Goal: Task Accomplishment & Management: Manage account settings

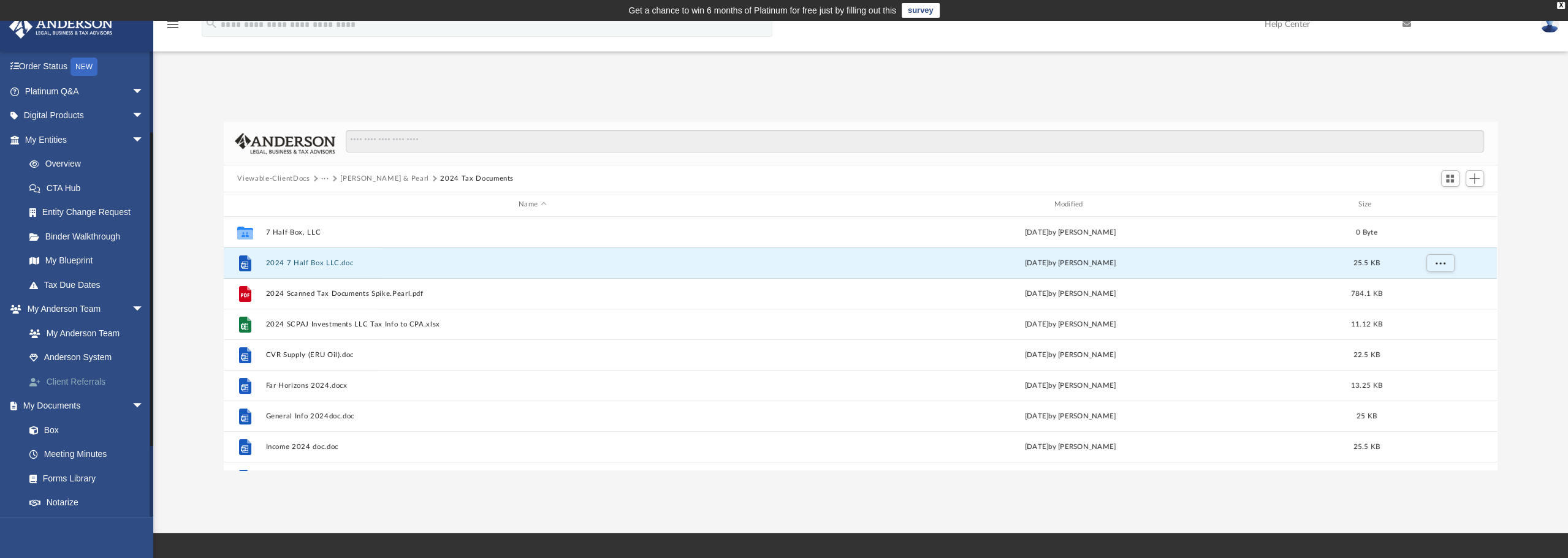
scroll to position [122, 0]
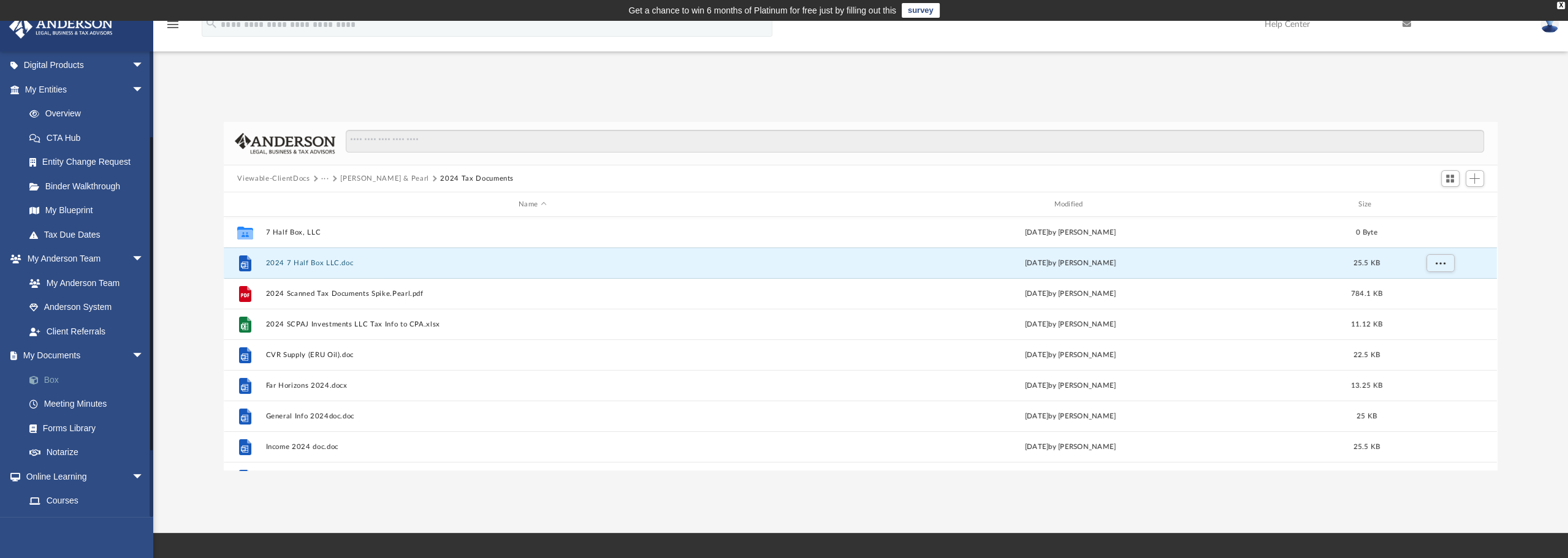
click at [53, 381] on link "Box" at bounding box center [90, 380] width 145 height 25
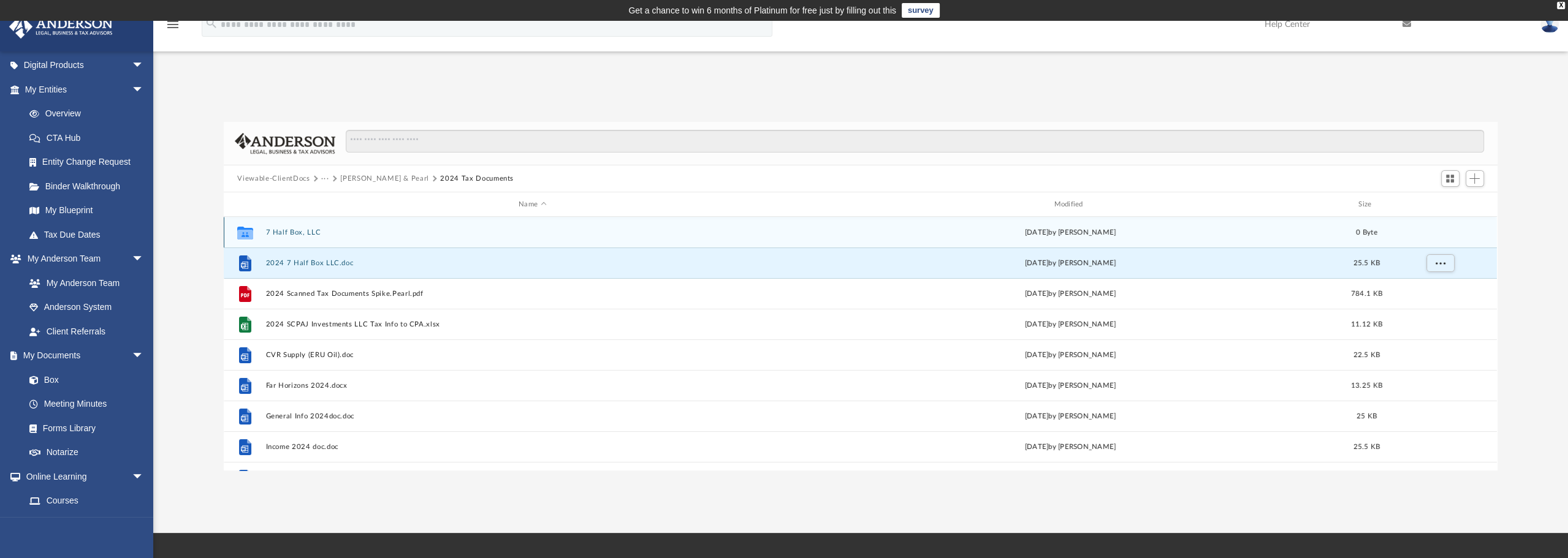
click at [297, 231] on button "7 Half Box, LLC" at bounding box center [532, 232] width 533 height 8
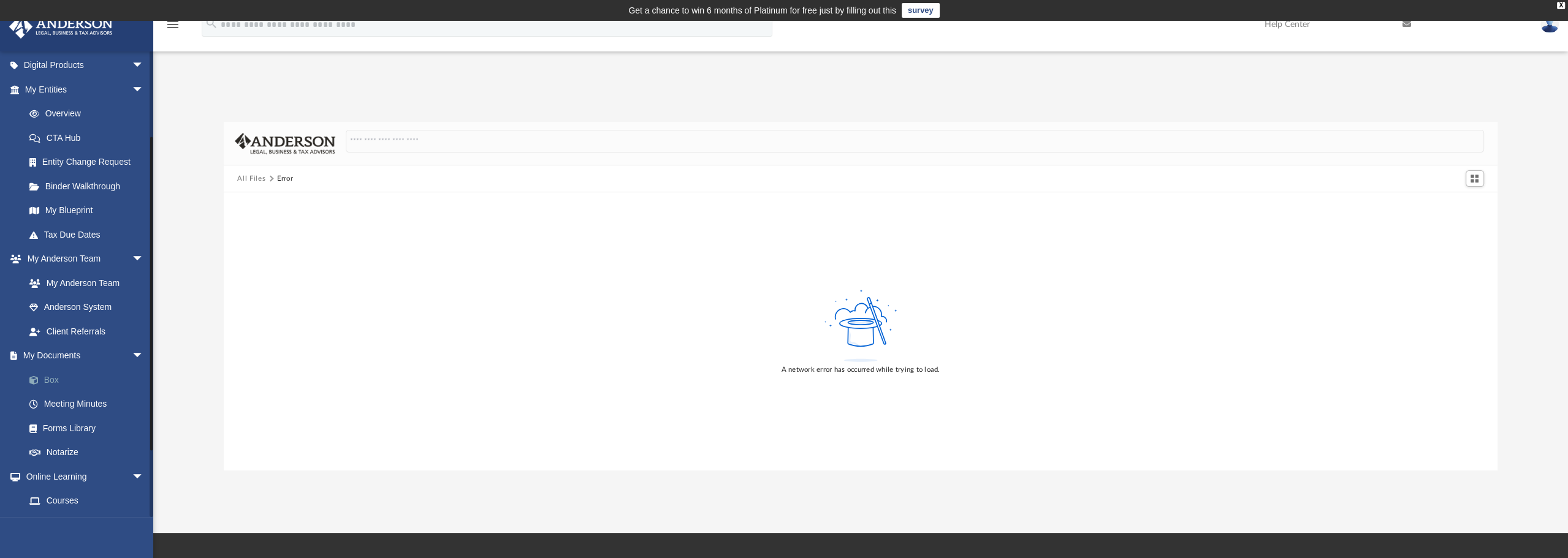
click at [56, 382] on link "Box" at bounding box center [90, 380] width 145 height 25
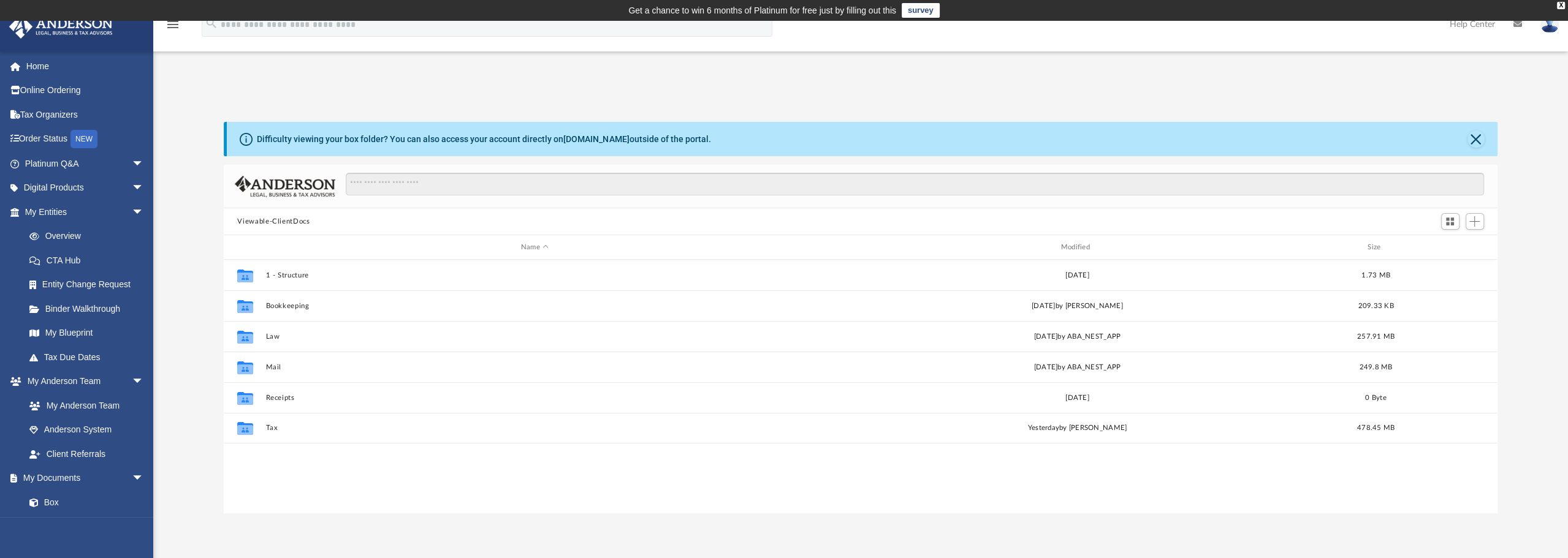
scroll to position [269, 1264]
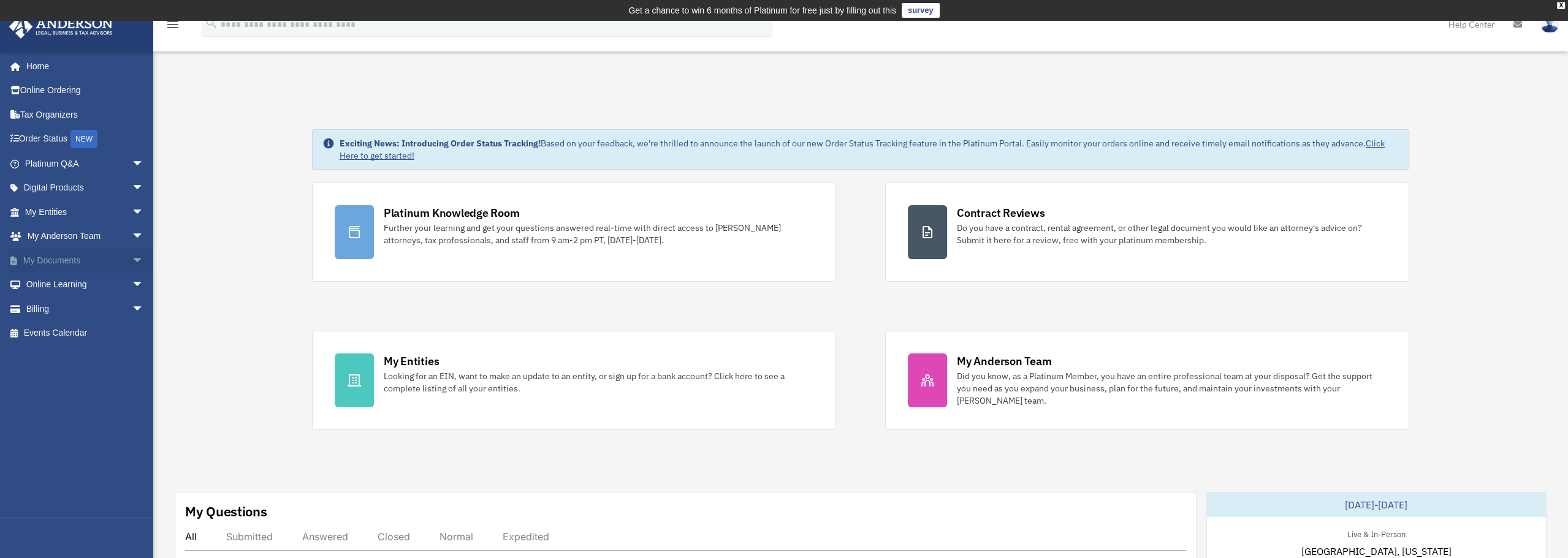
click at [132, 257] on span "arrow_drop_down" at bounding box center [144, 260] width 25 height 25
click at [43, 287] on link "Box" at bounding box center [90, 285] width 145 height 25
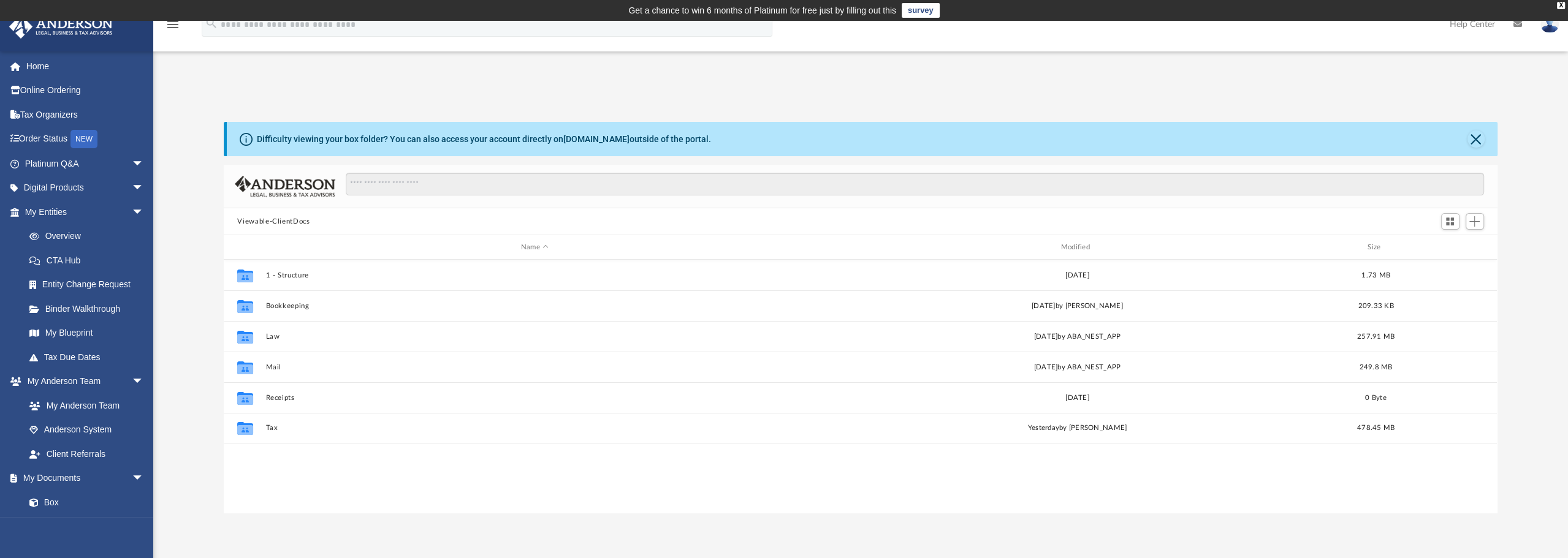
scroll to position [269, 1264]
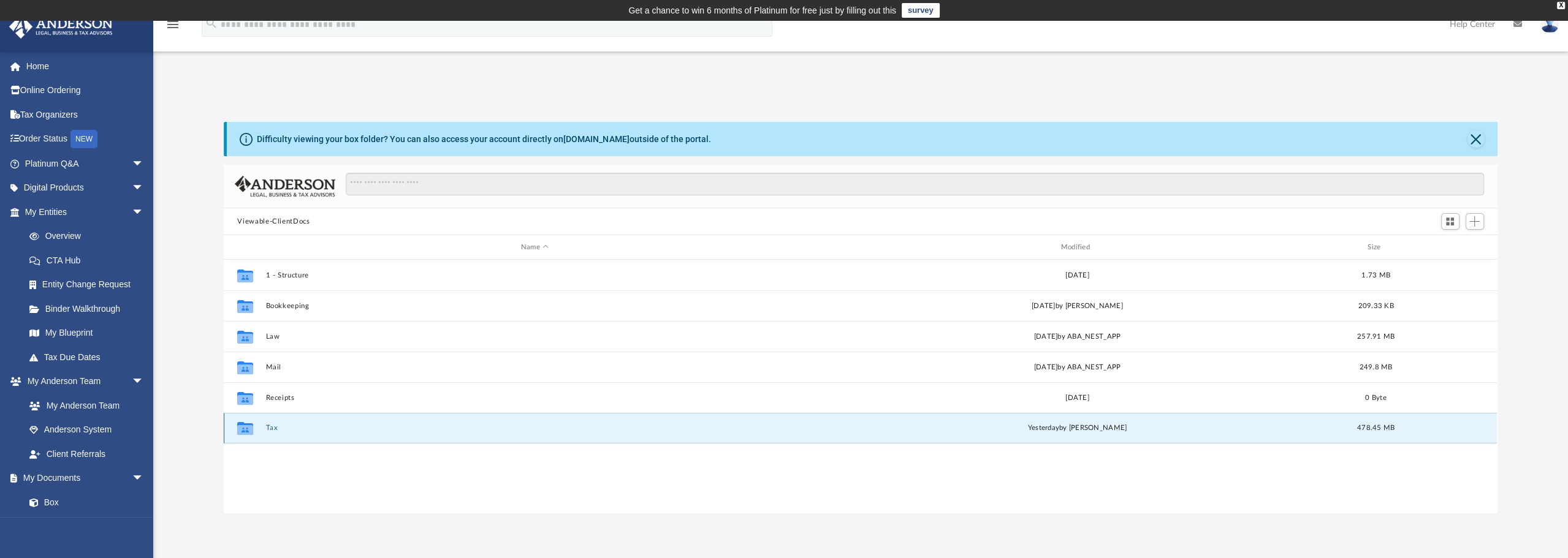
click at [273, 430] on button "Tax" at bounding box center [535, 428] width 538 height 8
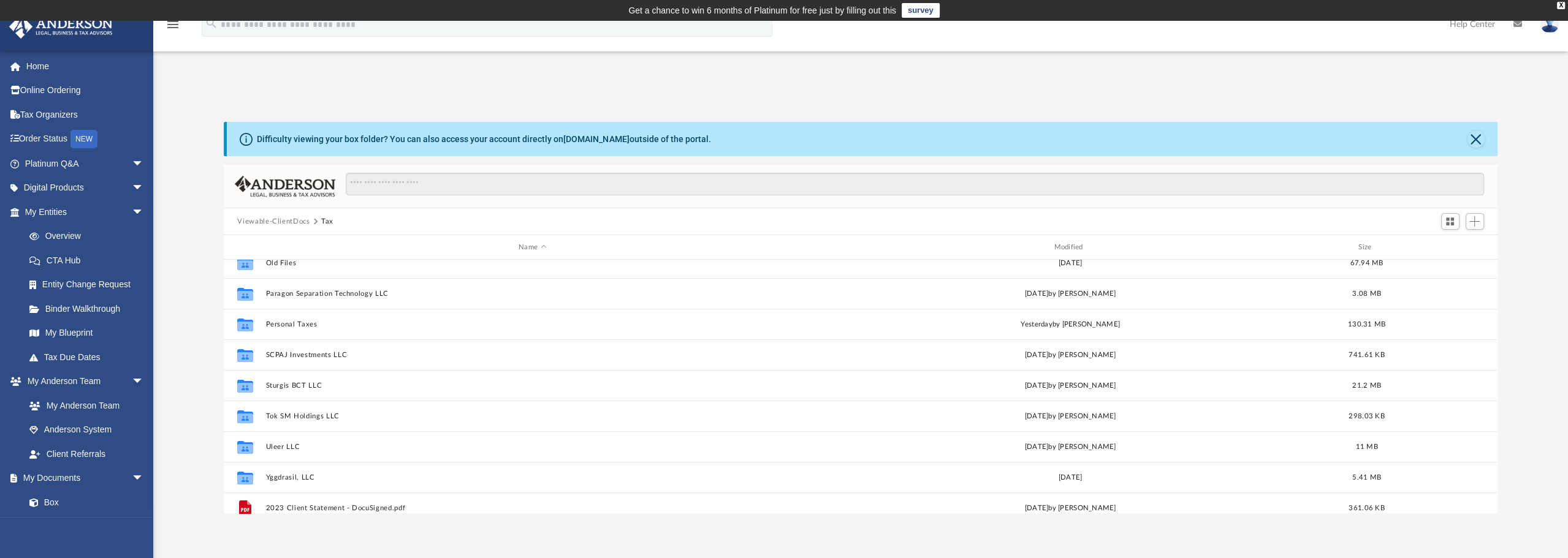
scroll to position [604, 0]
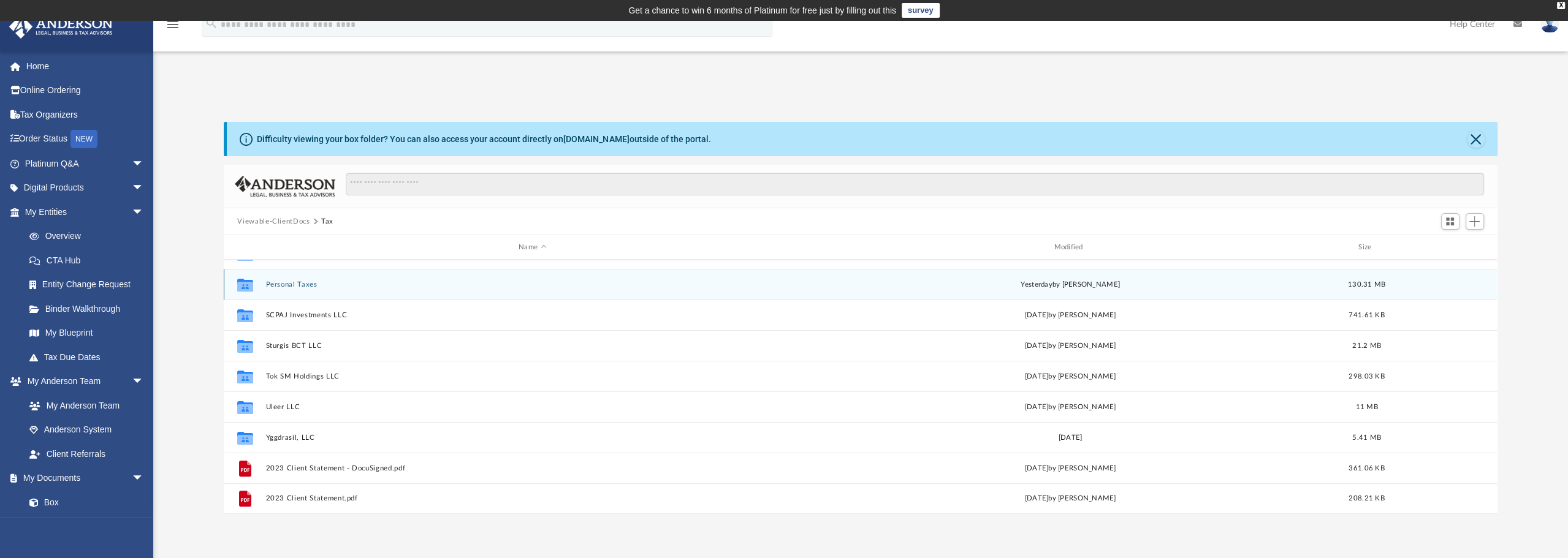
click at [291, 283] on div "Collaborated Folder Old Files [DATE] 67.94 MB Collaborated Folder Paragon Separ…" at bounding box center [860, 387] width 1273 height 254
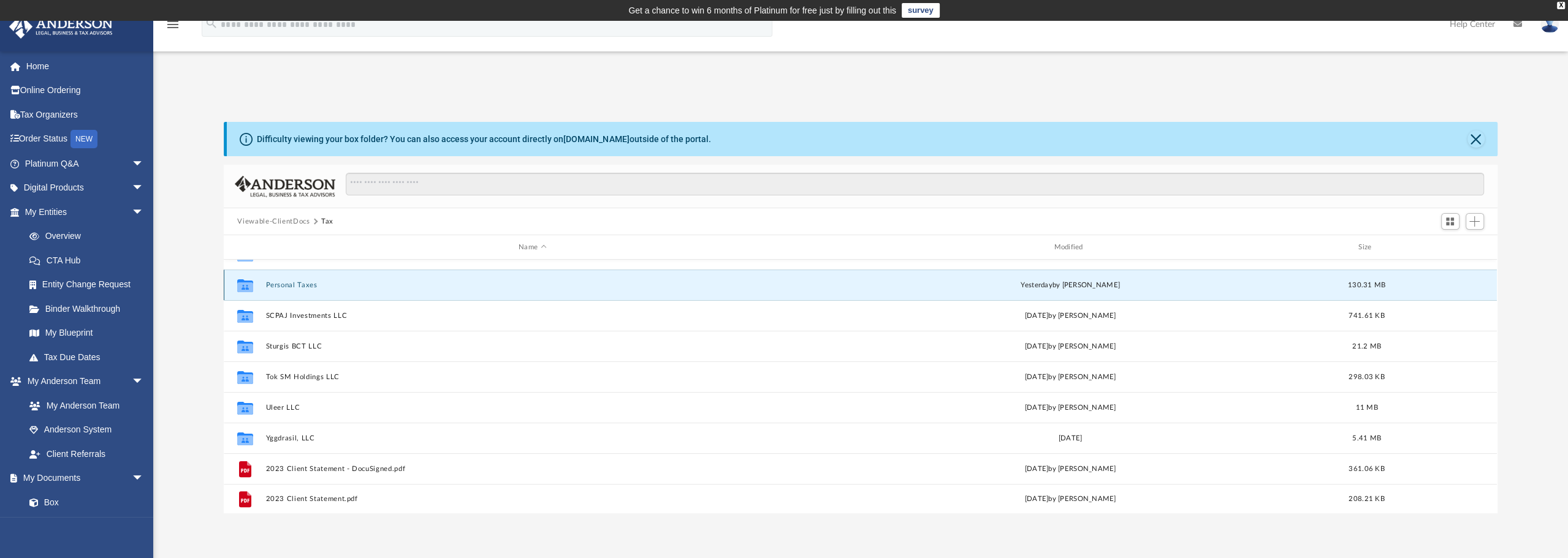
click at [303, 281] on button "Personal Taxes" at bounding box center [532, 285] width 533 height 8
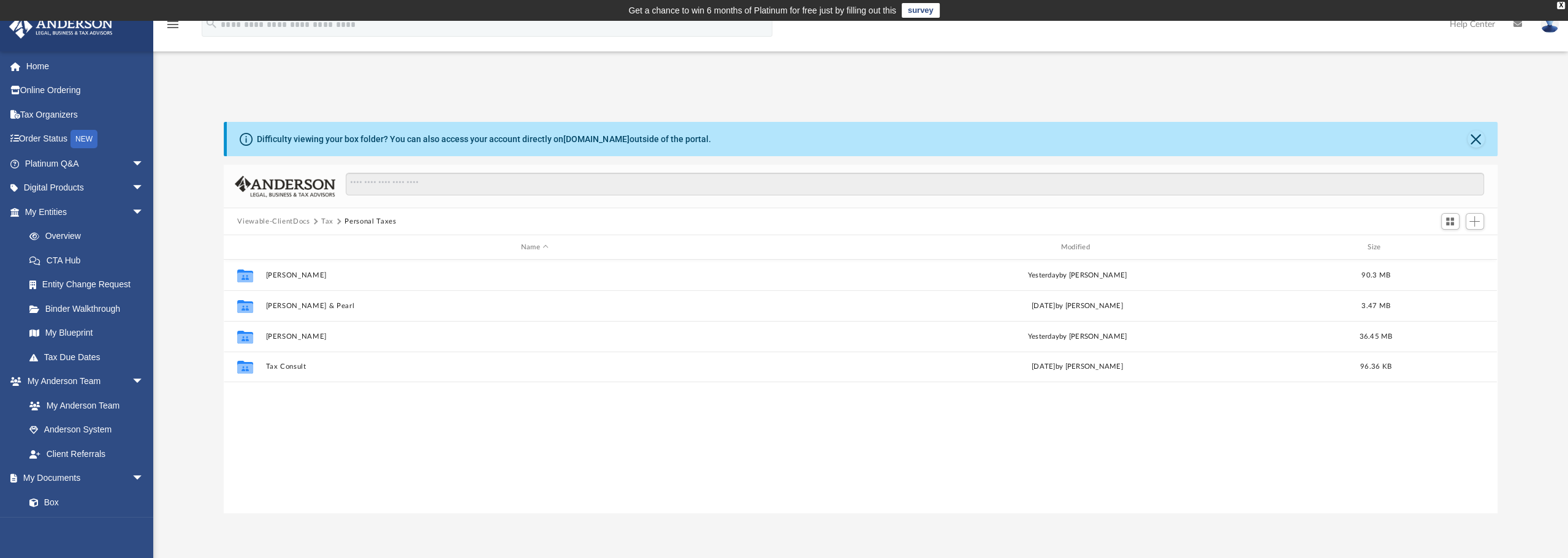
scroll to position [0, 0]
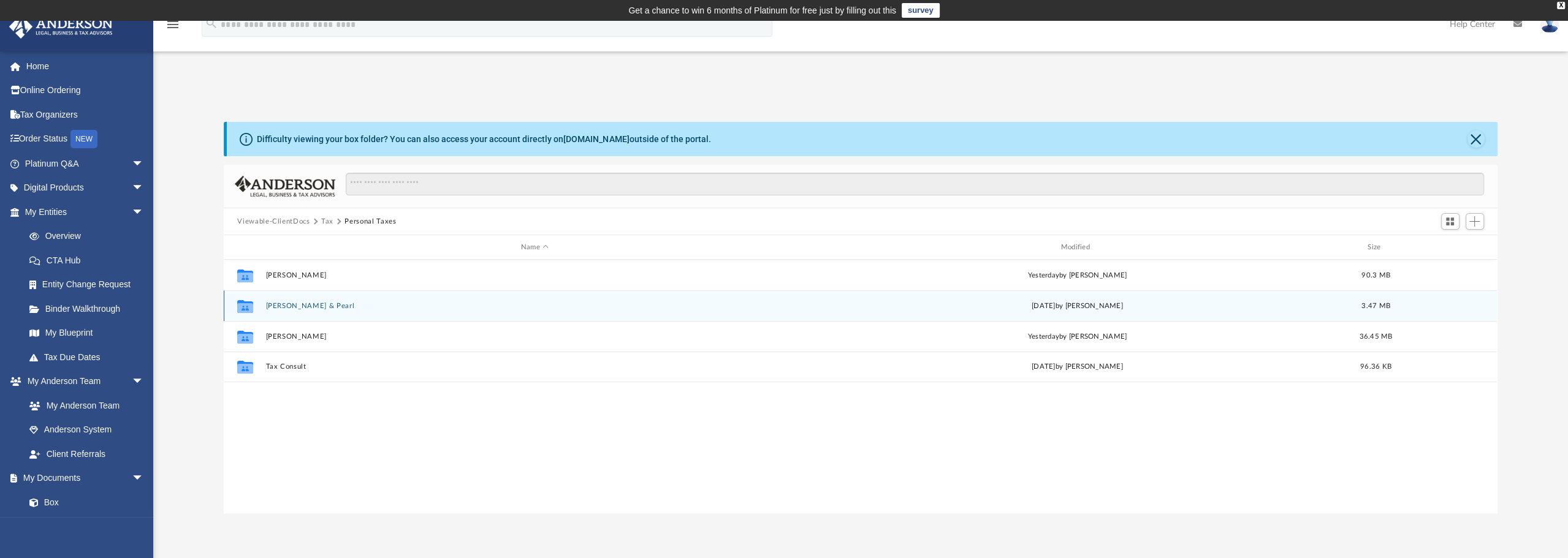
click at [325, 302] on button "[PERSON_NAME] & Pearl" at bounding box center [535, 306] width 538 height 8
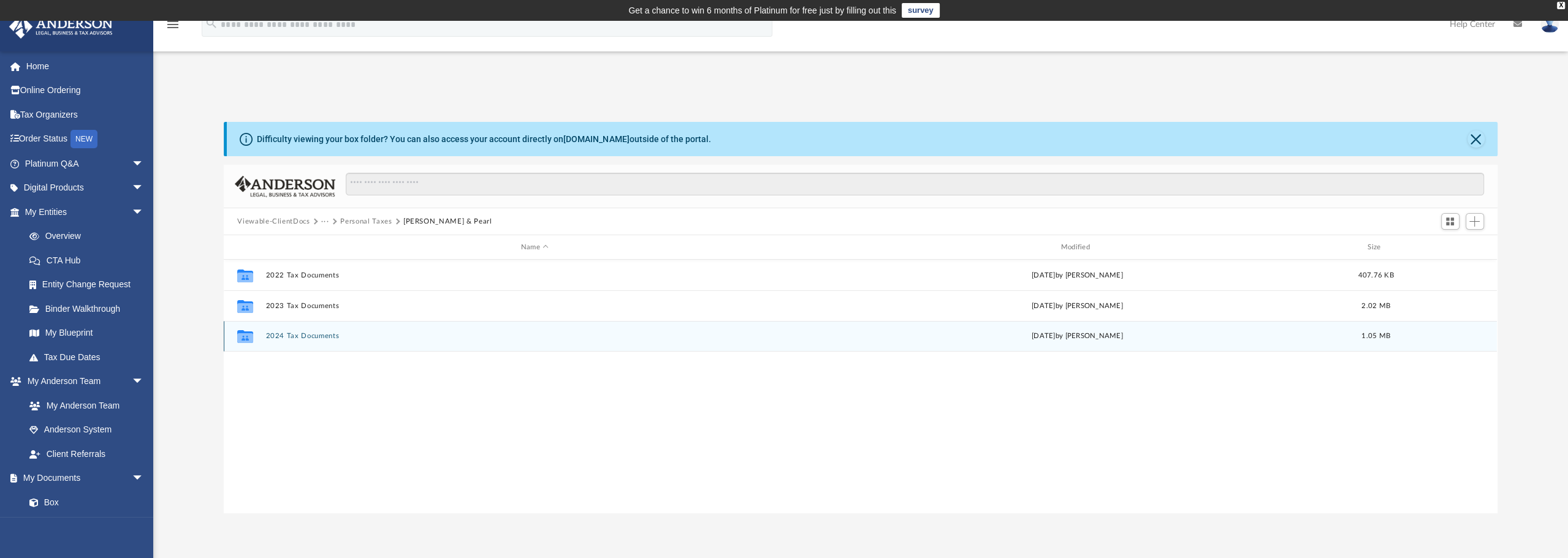
click at [304, 340] on div "Collaborated Folder 2024 Tax Documents [DATE] by [PERSON_NAME] 1.05 MB" at bounding box center [860, 336] width 1273 height 30
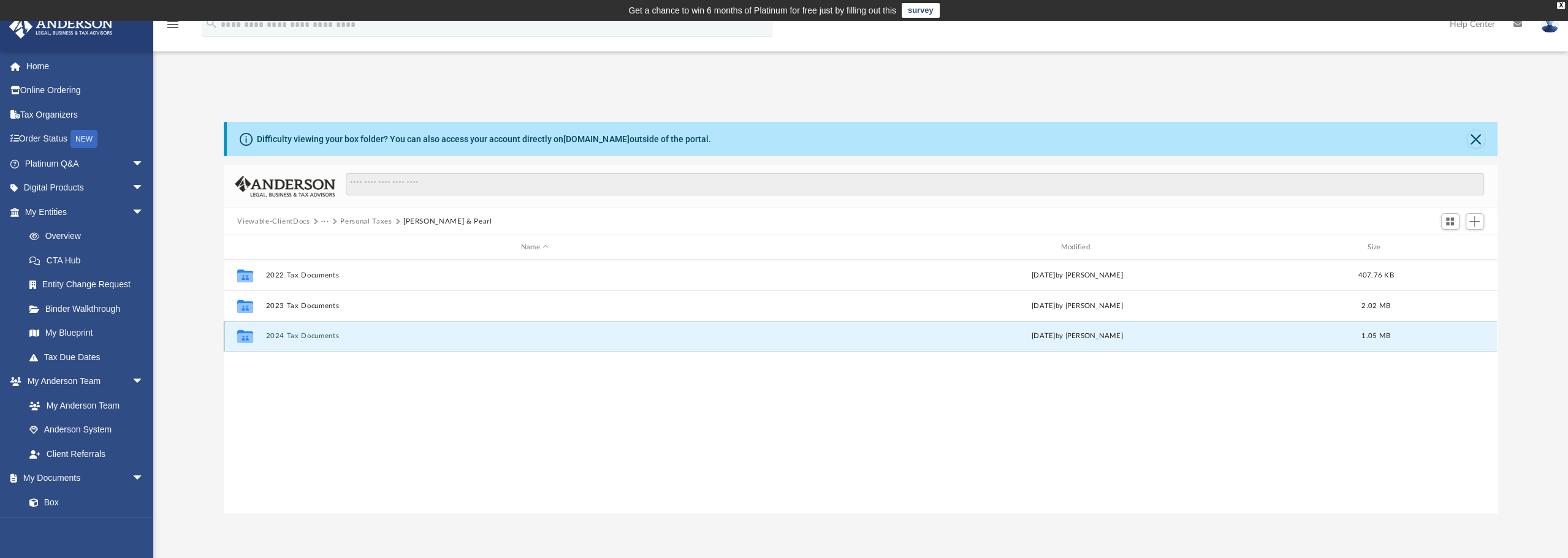
click at [310, 336] on button "2024 Tax Documents" at bounding box center [535, 336] width 538 height 8
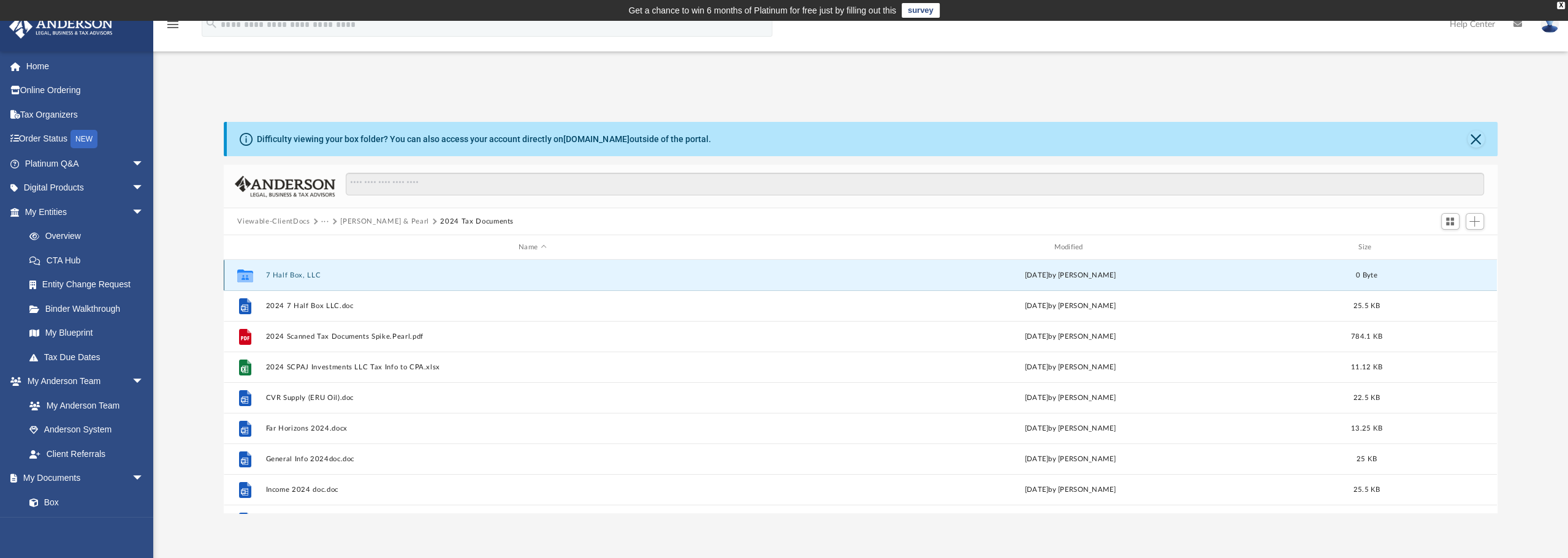
click at [295, 276] on button "7 Half Box, LLC" at bounding box center [532, 275] width 533 height 8
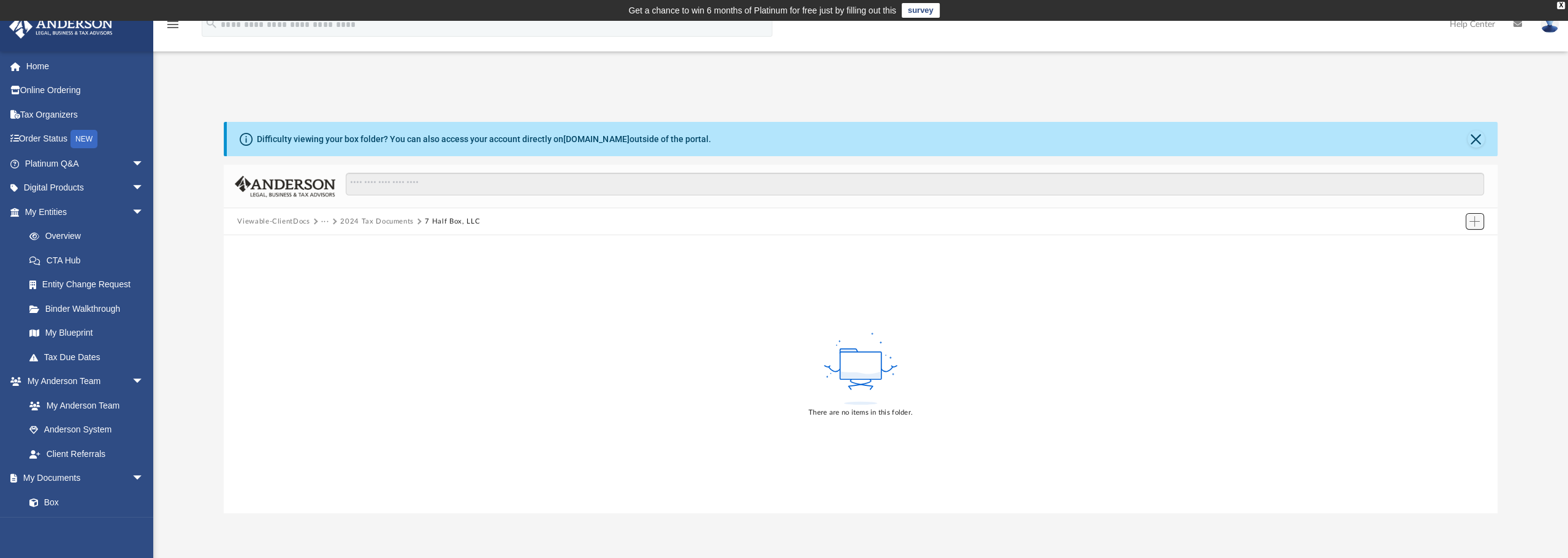
click at [1474, 220] on span "Add" at bounding box center [1474, 221] width 10 height 10
click at [1446, 247] on li "Upload" at bounding box center [1457, 246] width 39 height 13
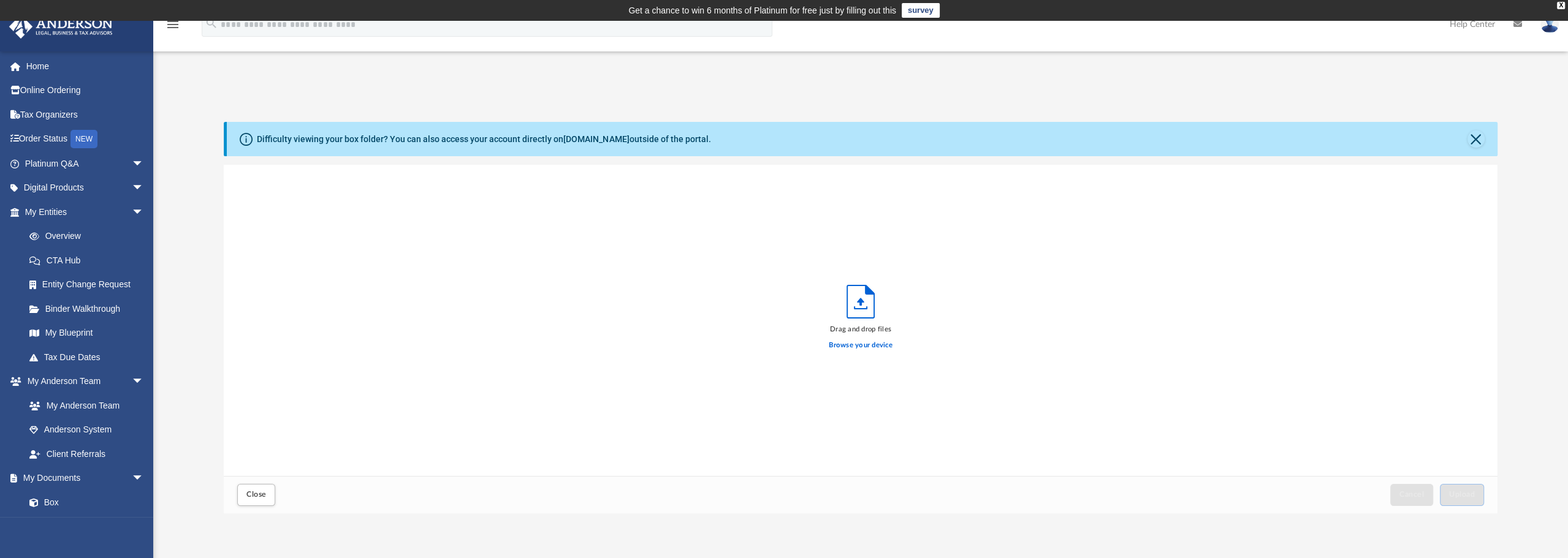
scroll to position [301, 1264]
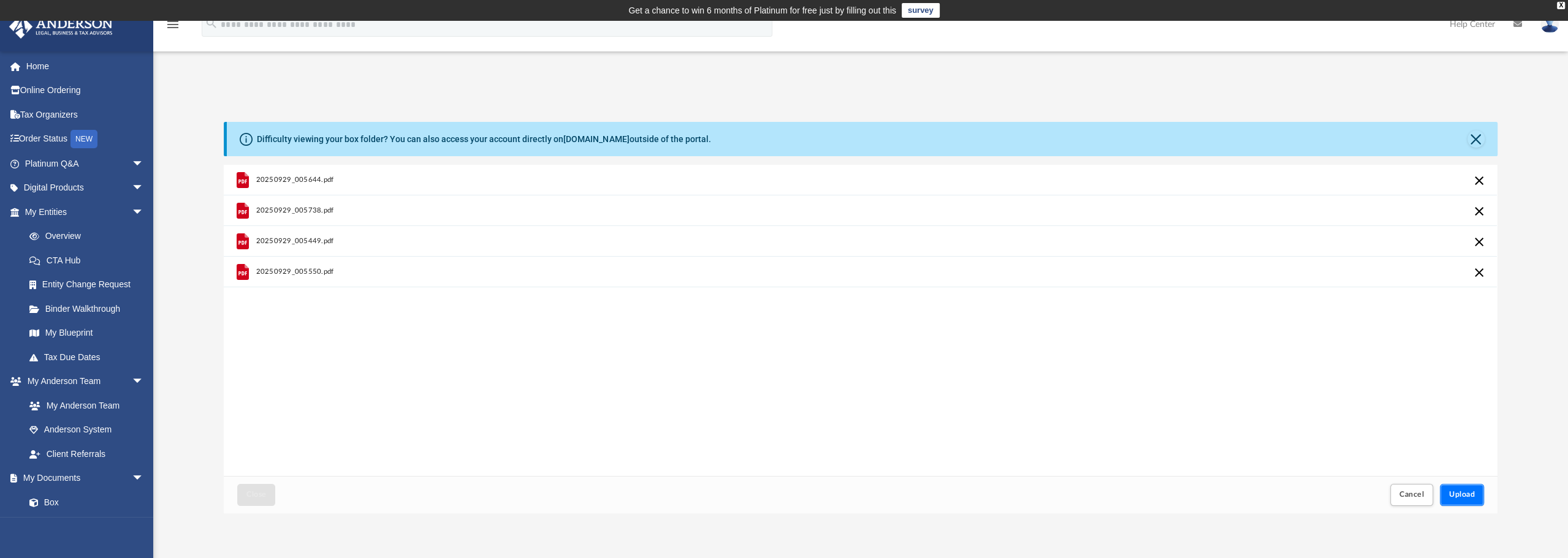
click at [1467, 494] on span "Upload" at bounding box center [1462, 494] width 26 height 7
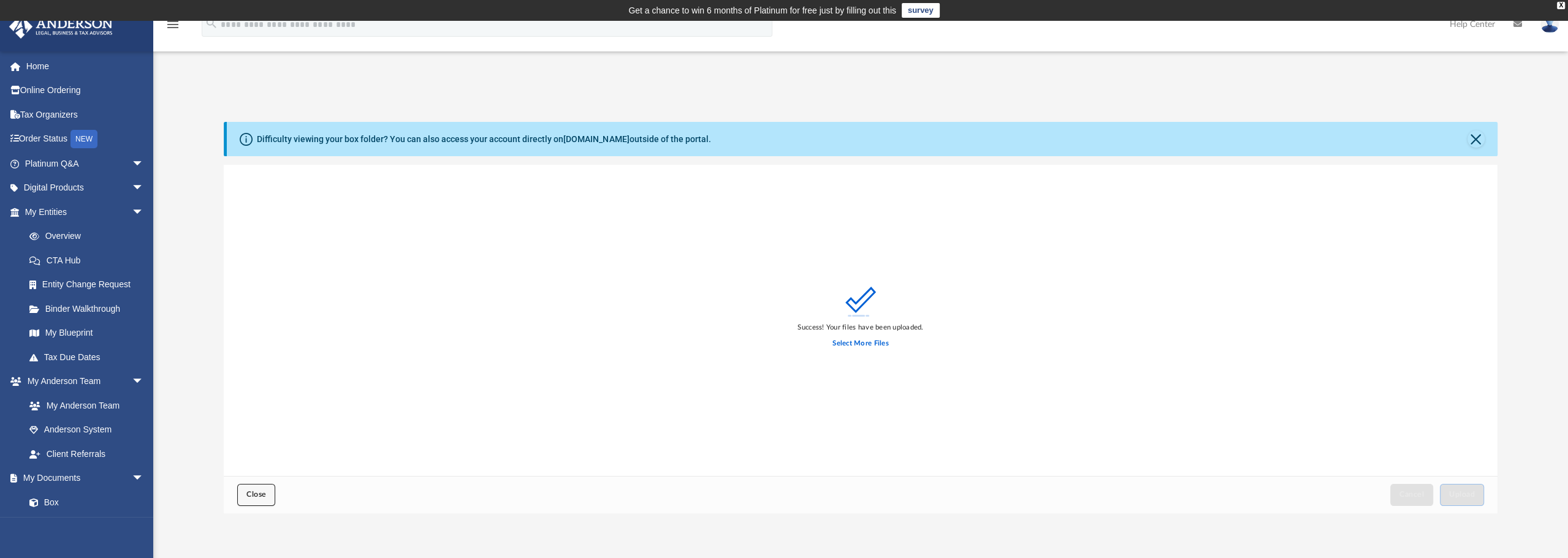
click at [264, 491] on span "Close" at bounding box center [256, 494] width 20 height 7
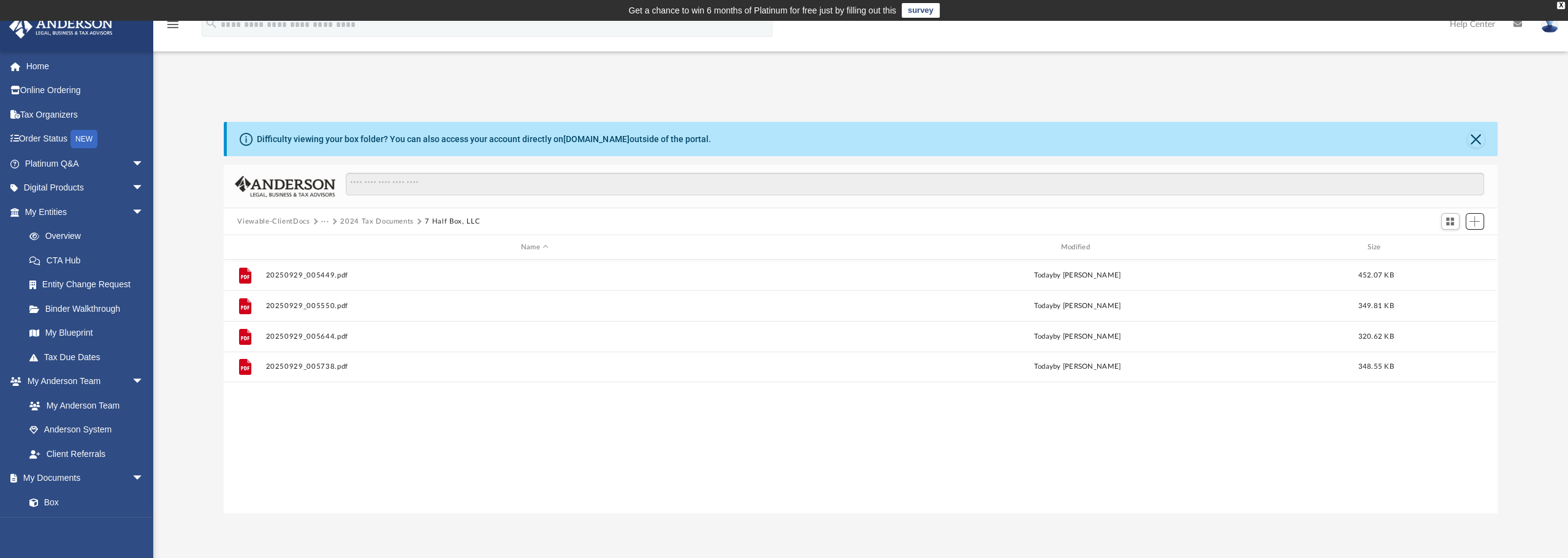
scroll to position [269, 1264]
click at [389, 221] on button "2024 Tax Documents" at bounding box center [376, 221] width 73 height 11
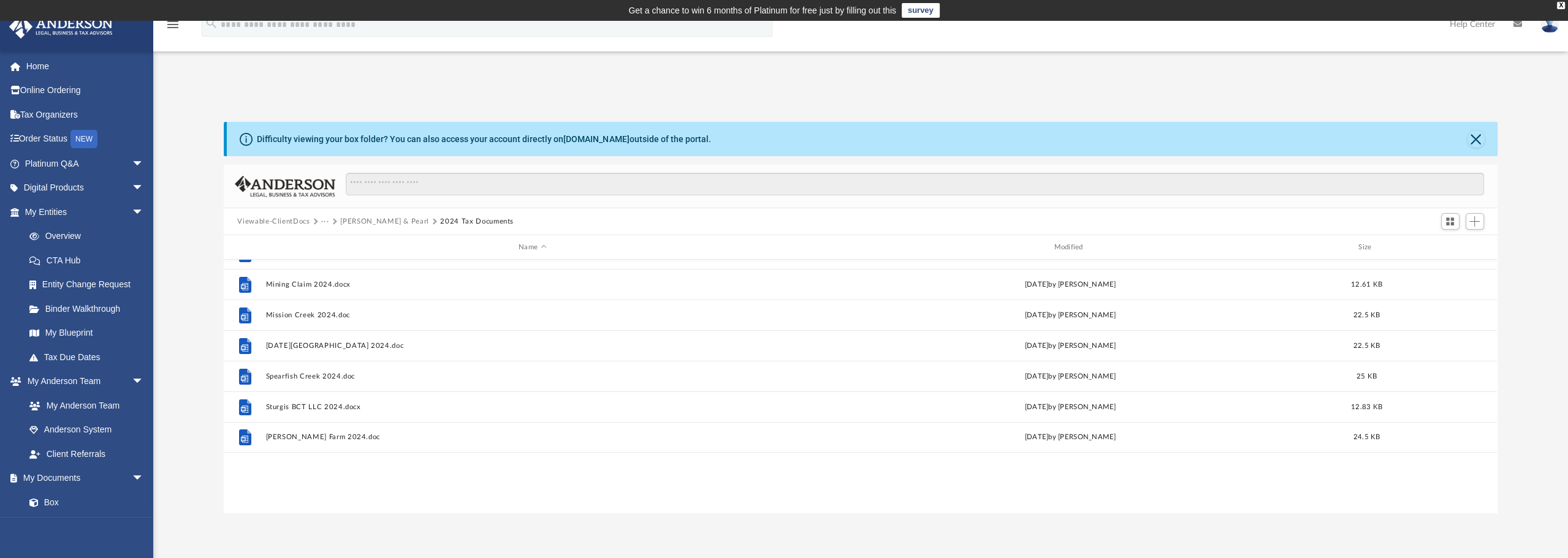
scroll to position [0, 0]
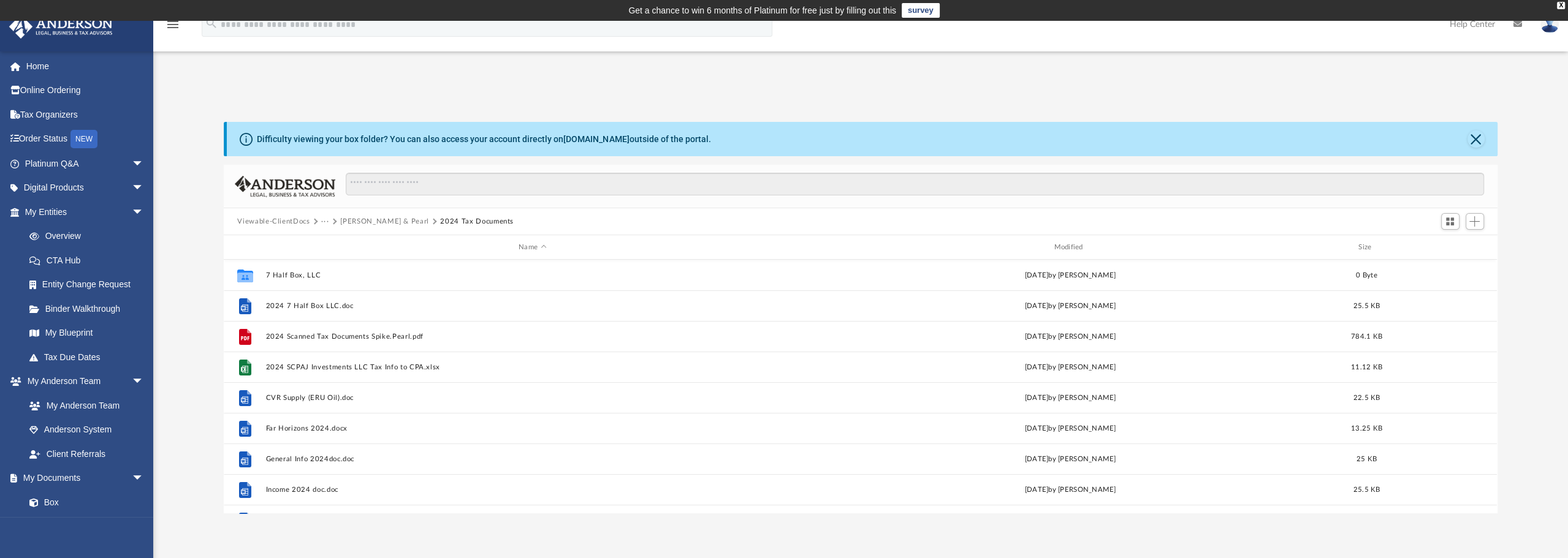
click at [344, 65] on div "App bronk@tokalaska.com Sign Out bronk@tokalaska.com Home Online Ordering Tax O…" at bounding box center [784, 299] width 1568 height 555
click at [1474, 220] on span "Add" at bounding box center [1474, 221] width 10 height 10
click at [1451, 265] on li "New Folder" at bounding box center [1457, 265] width 39 height 13
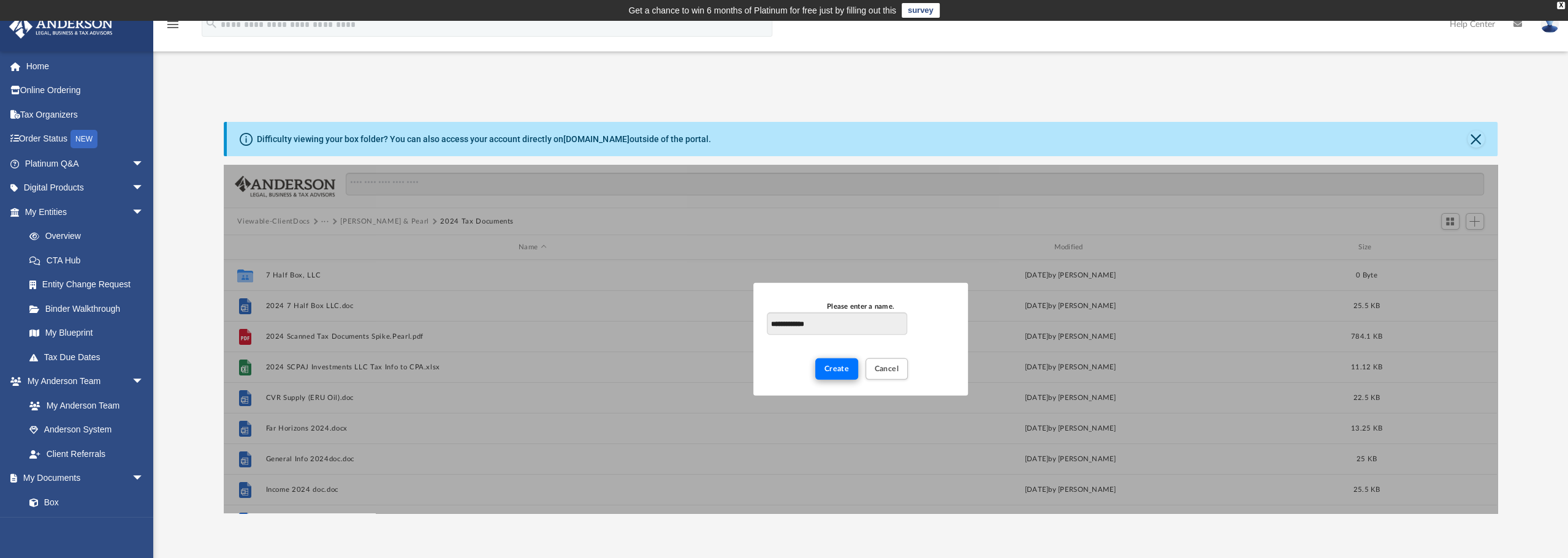
type input "**********"
click at [837, 372] on button "Create" at bounding box center [837, 369] width 43 height 22
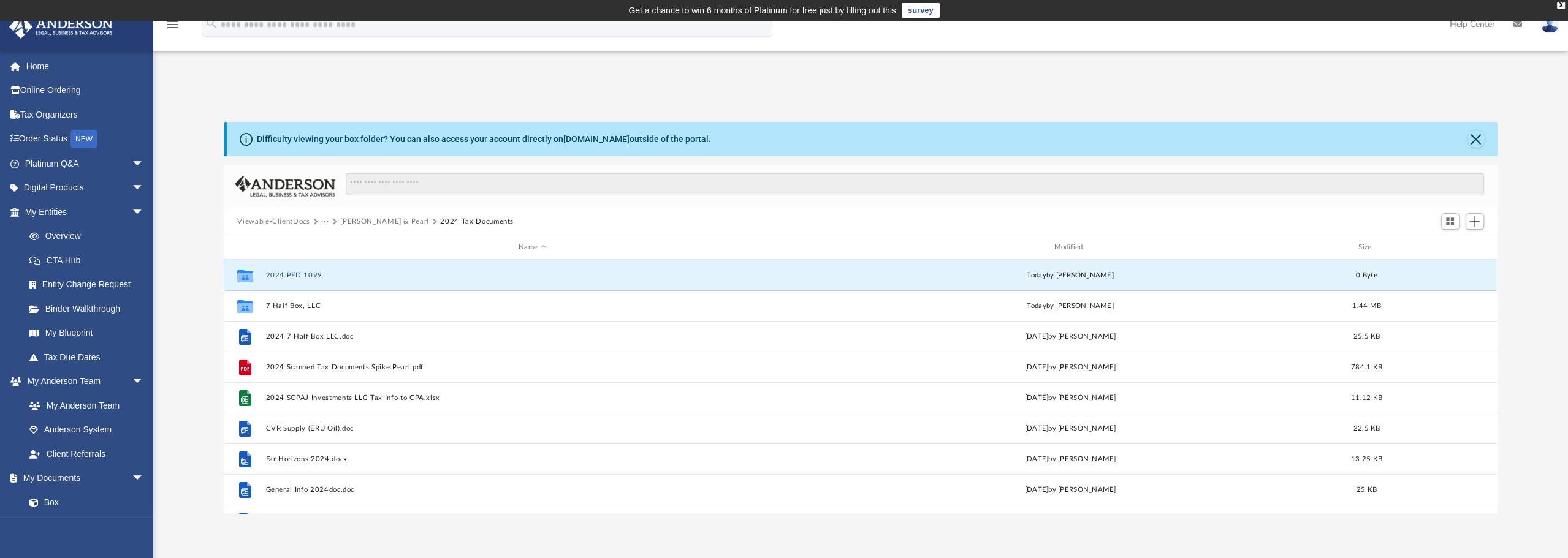
click at [310, 274] on button "2024 PFD 1099" at bounding box center [532, 275] width 533 height 8
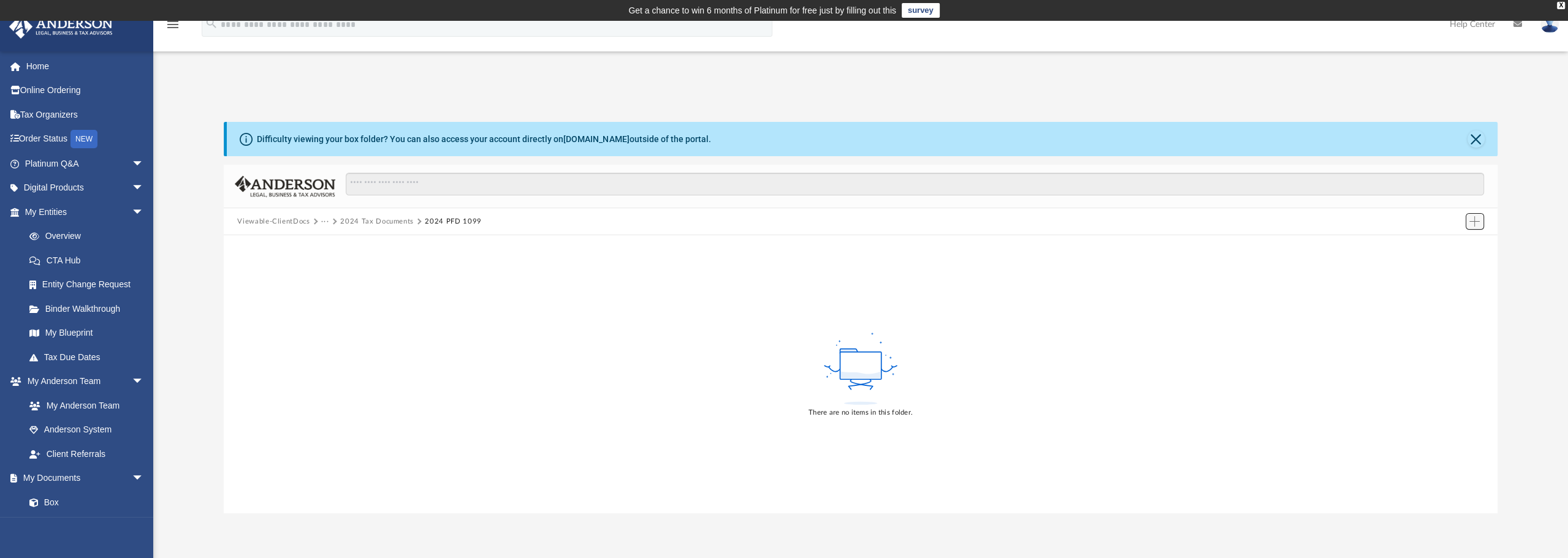
click at [1474, 224] on span "Add" at bounding box center [1474, 221] width 10 height 10
click at [1447, 248] on li "Upload" at bounding box center [1457, 246] width 39 height 13
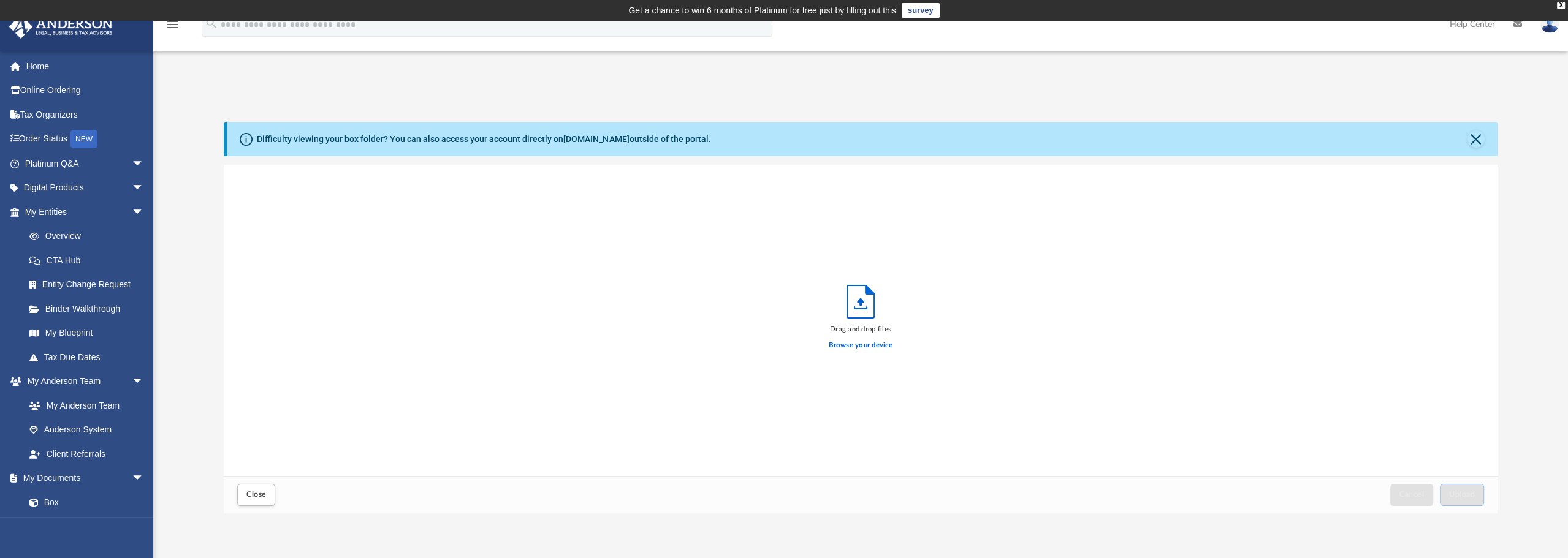
scroll to position [301, 1264]
click at [1459, 494] on iframe at bounding box center [1498, 519] width 110 height 49
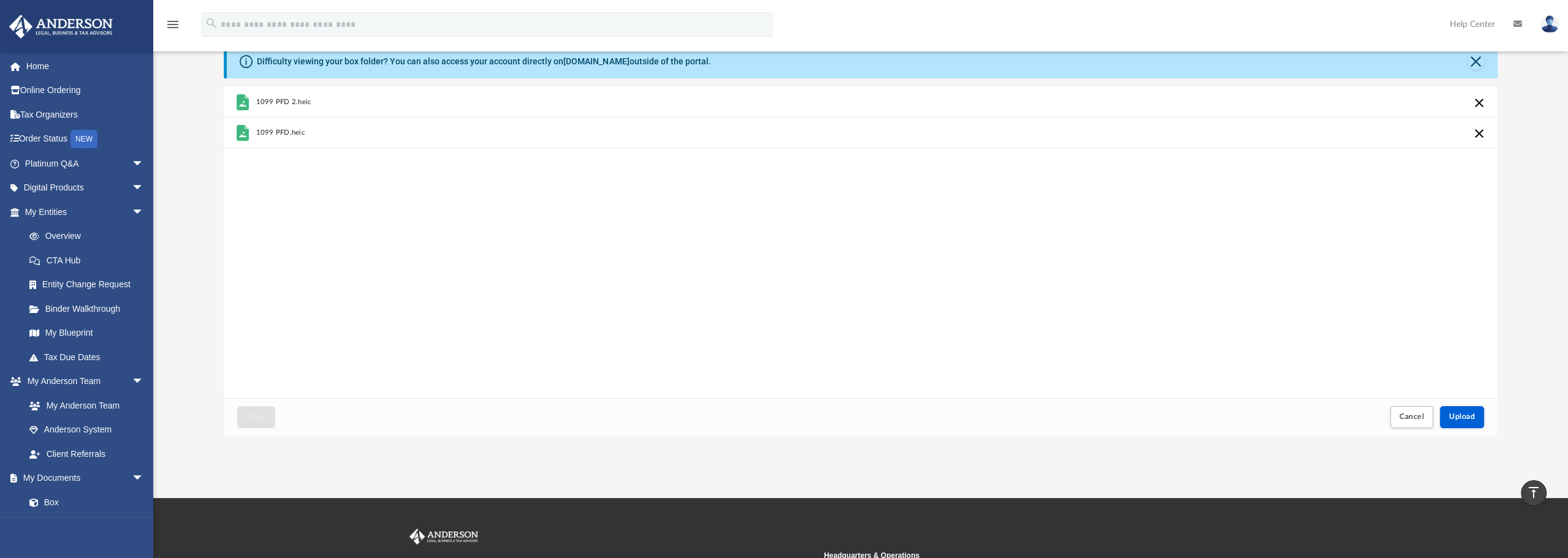
scroll to position [0, 0]
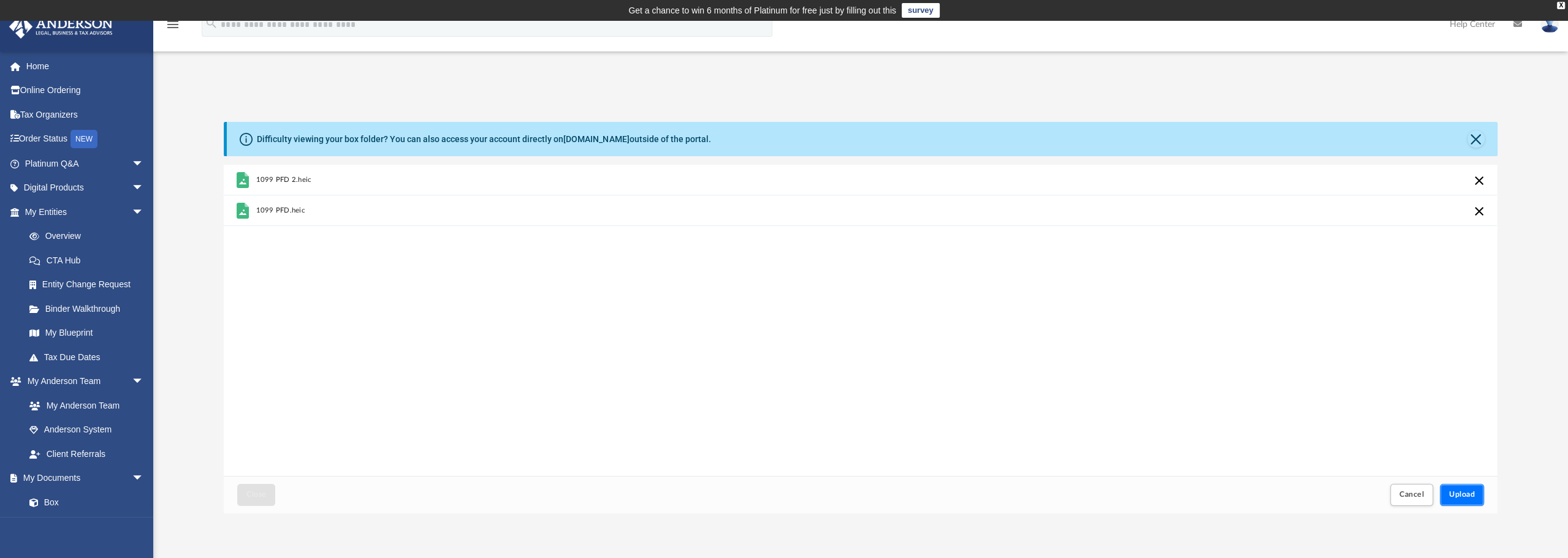
click at [1469, 492] on span "Upload" at bounding box center [1462, 494] width 26 height 7
click at [265, 491] on span "Close" at bounding box center [256, 494] width 20 height 7
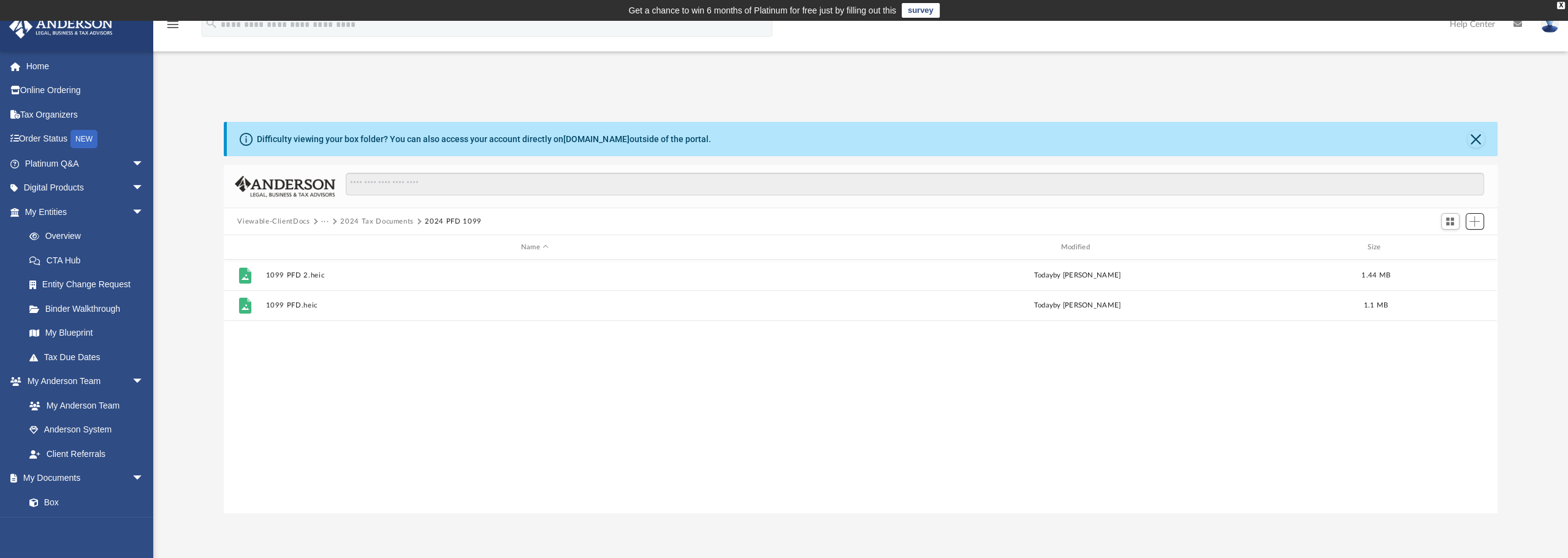
scroll to position [269, 1264]
click at [372, 220] on button "2024 Tax Documents" at bounding box center [376, 221] width 73 height 11
